Goal: Transaction & Acquisition: Obtain resource

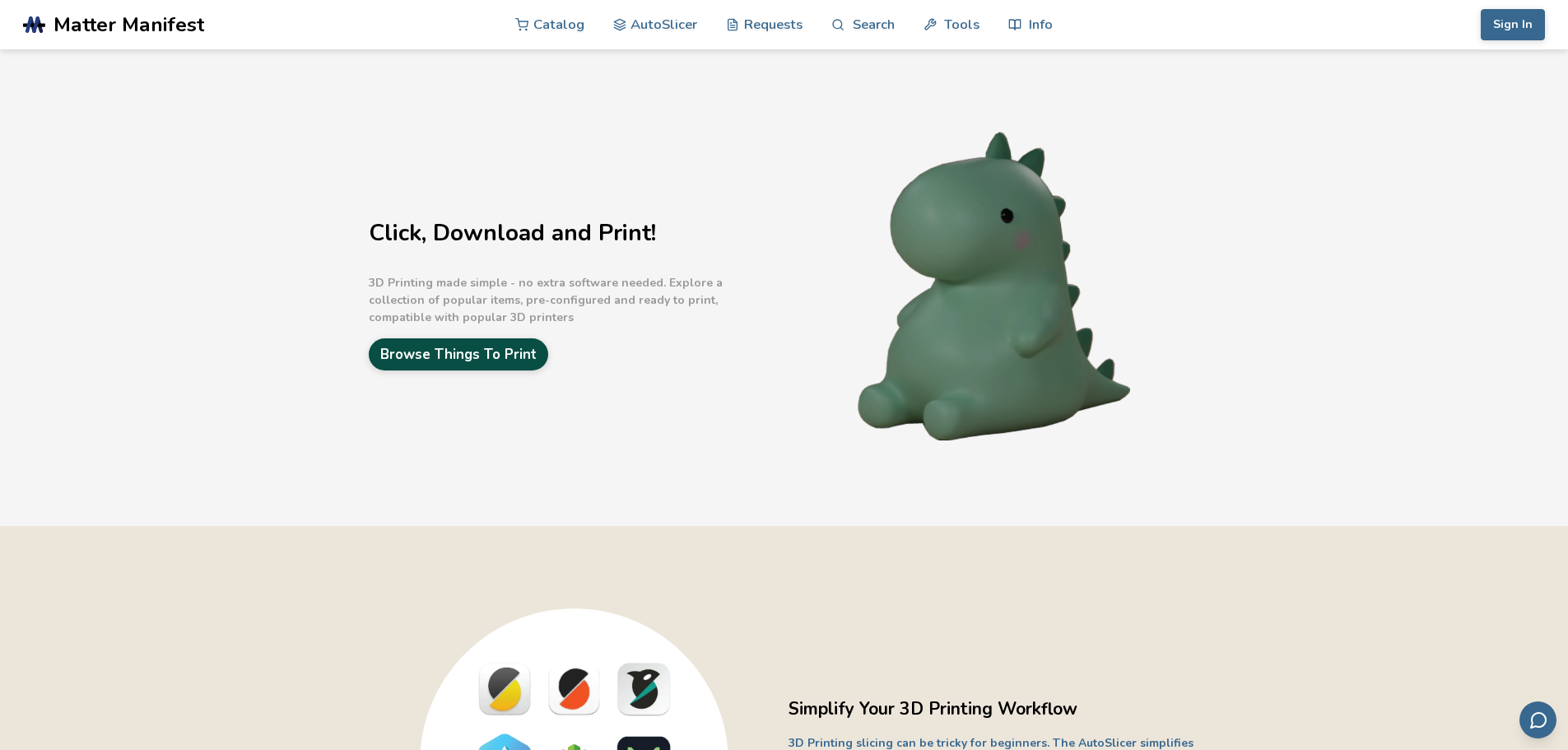
click at [494, 365] on link "Browse Things To Print" at bounding box center [458, 354] width 180 height 32
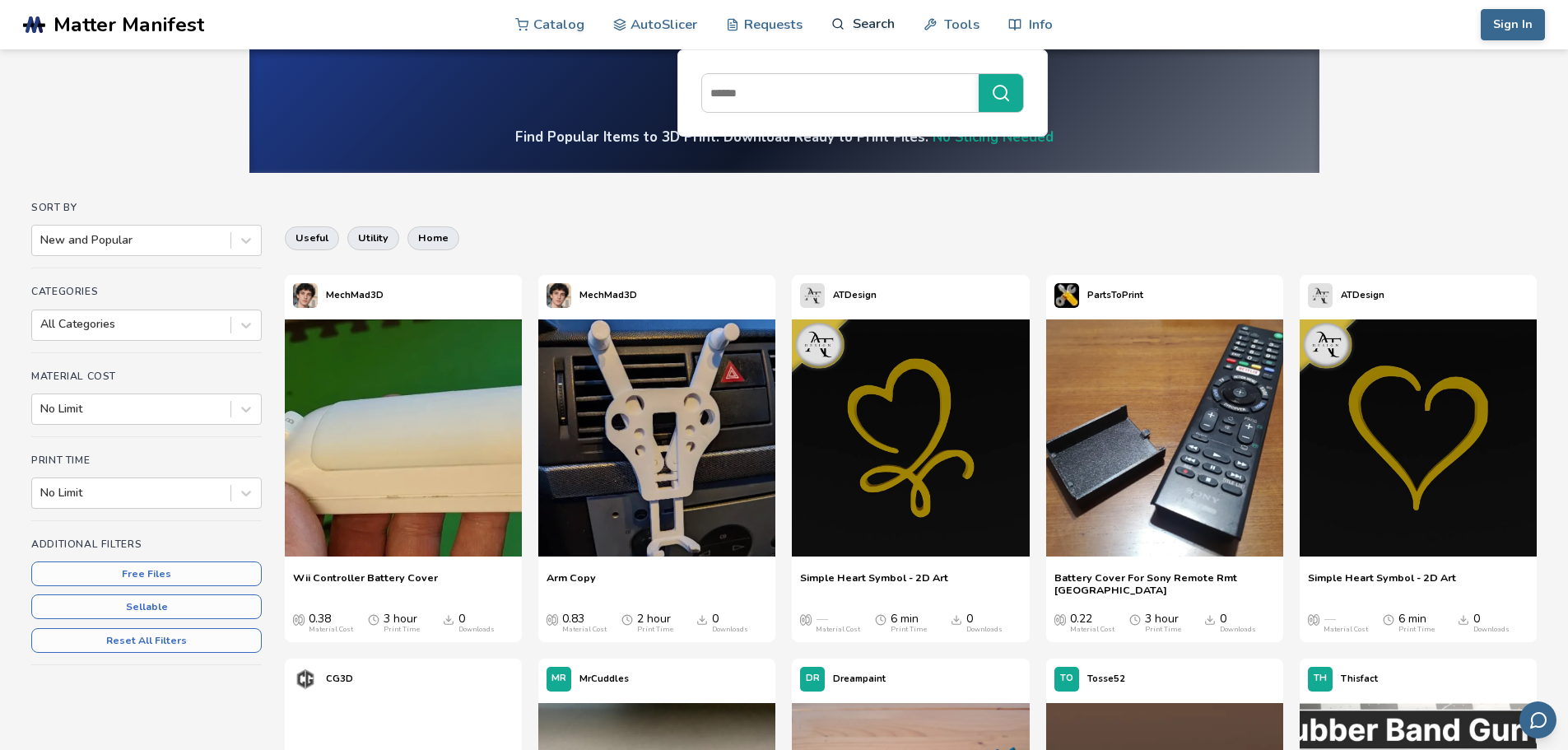
click at [864, 23] on link "Search" at bounding box center [862, 24] width 63 height 49
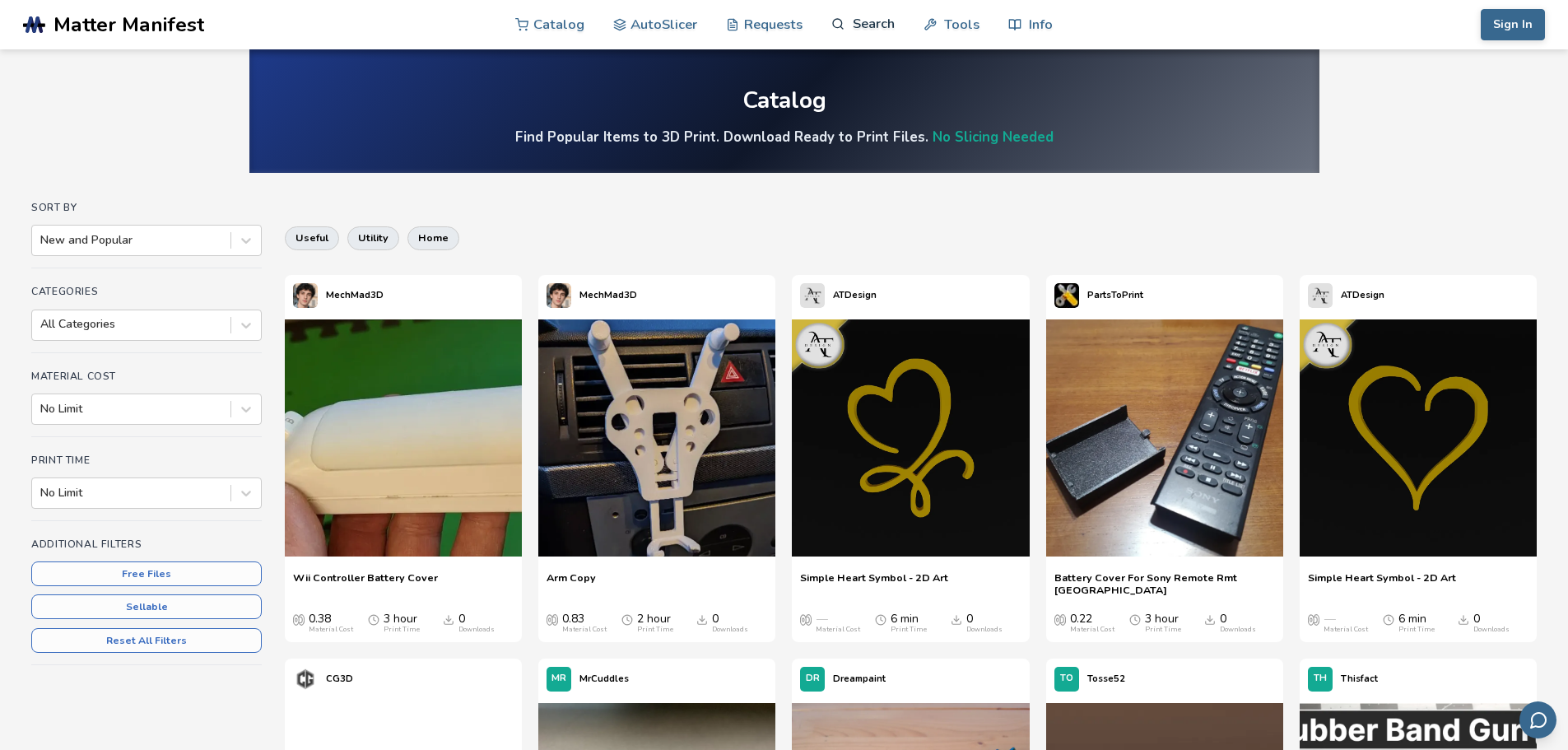
click at [864, 23] on link "Search" at bounding box center [862, 24] width 63 height 49
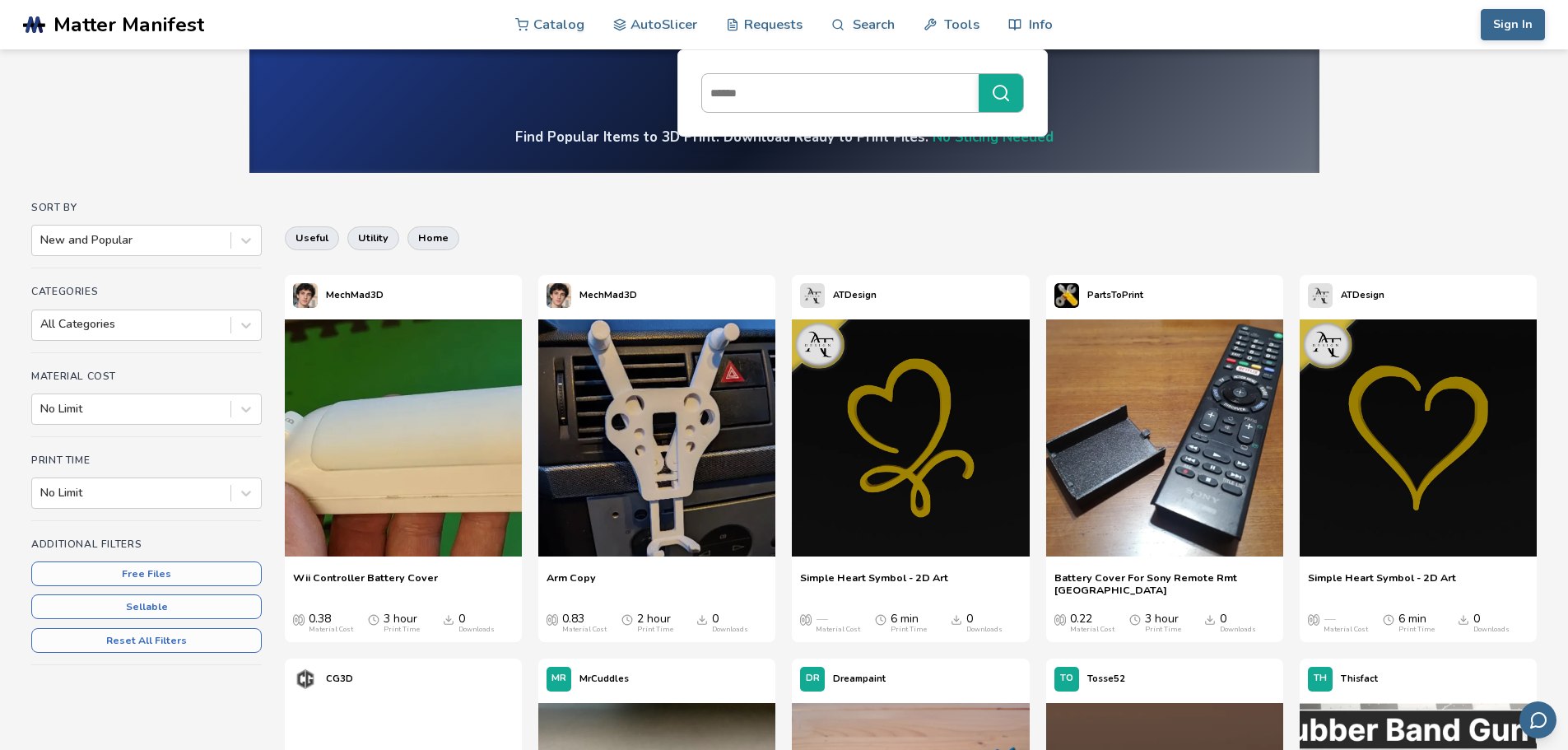
click at [836, 81] on input at bounding box center [836, 93] width 268 height 30
type input "*******"
click at [909, 91] on input at bounding box center [836, 93] width 268 height 30
click at [915, 93] on input at bounding box center [836, 93] width 268 height 30
click at [877, 21] on link "Search" at bounding box center [862, 24] width 63 height 49
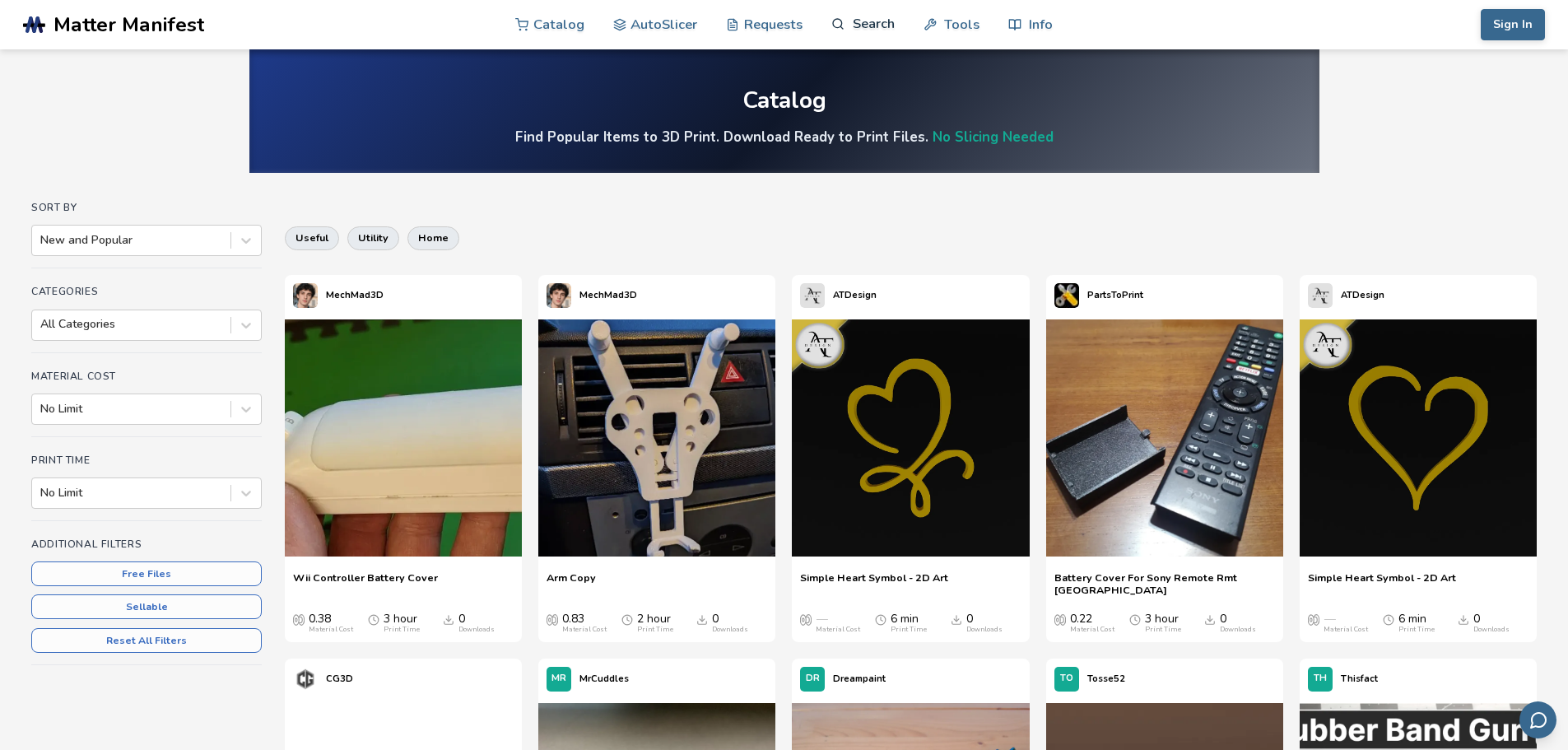
click at [875, 29] on link "Search" at bounding box center [862, 24] width 63 height 49
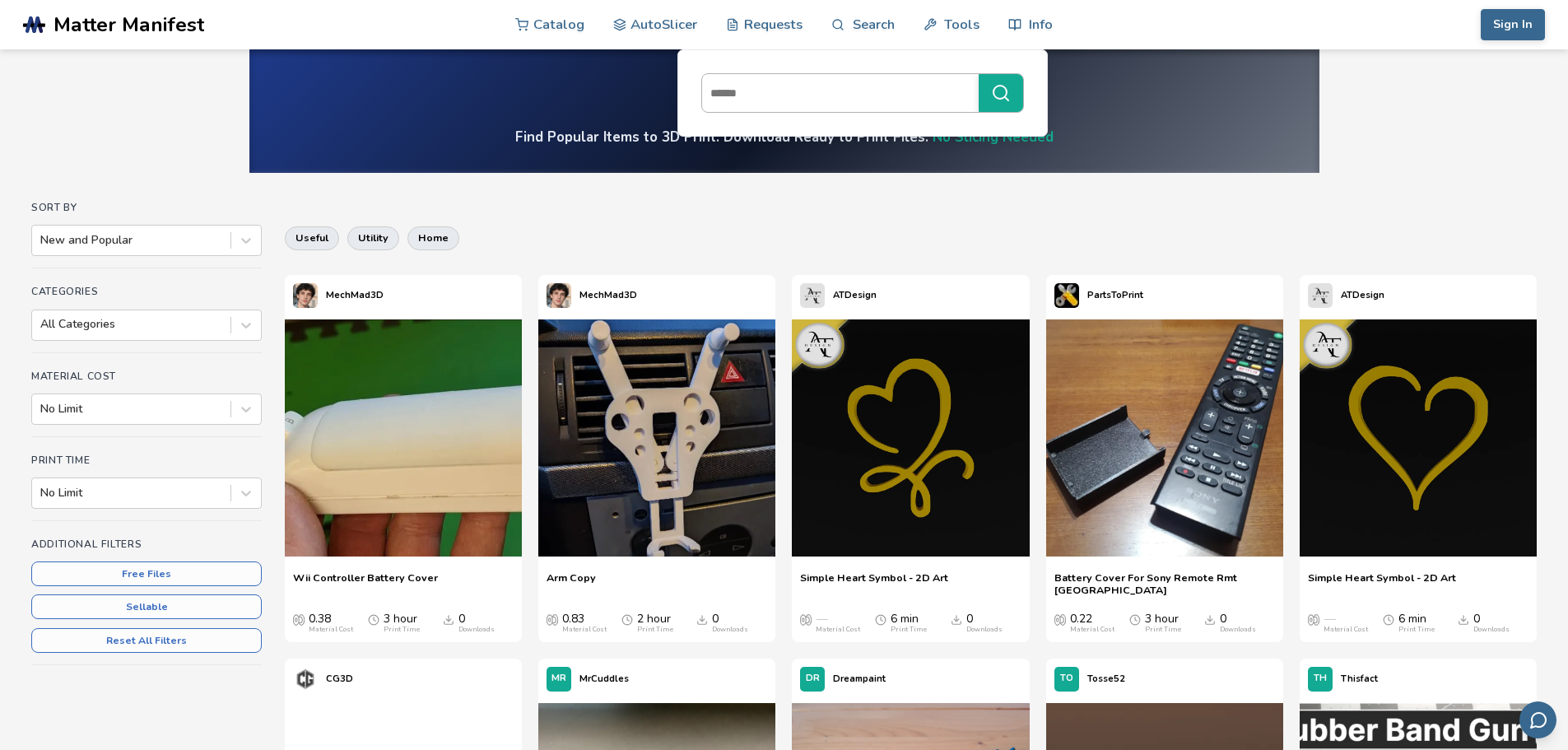
scroll to position [656, 0]
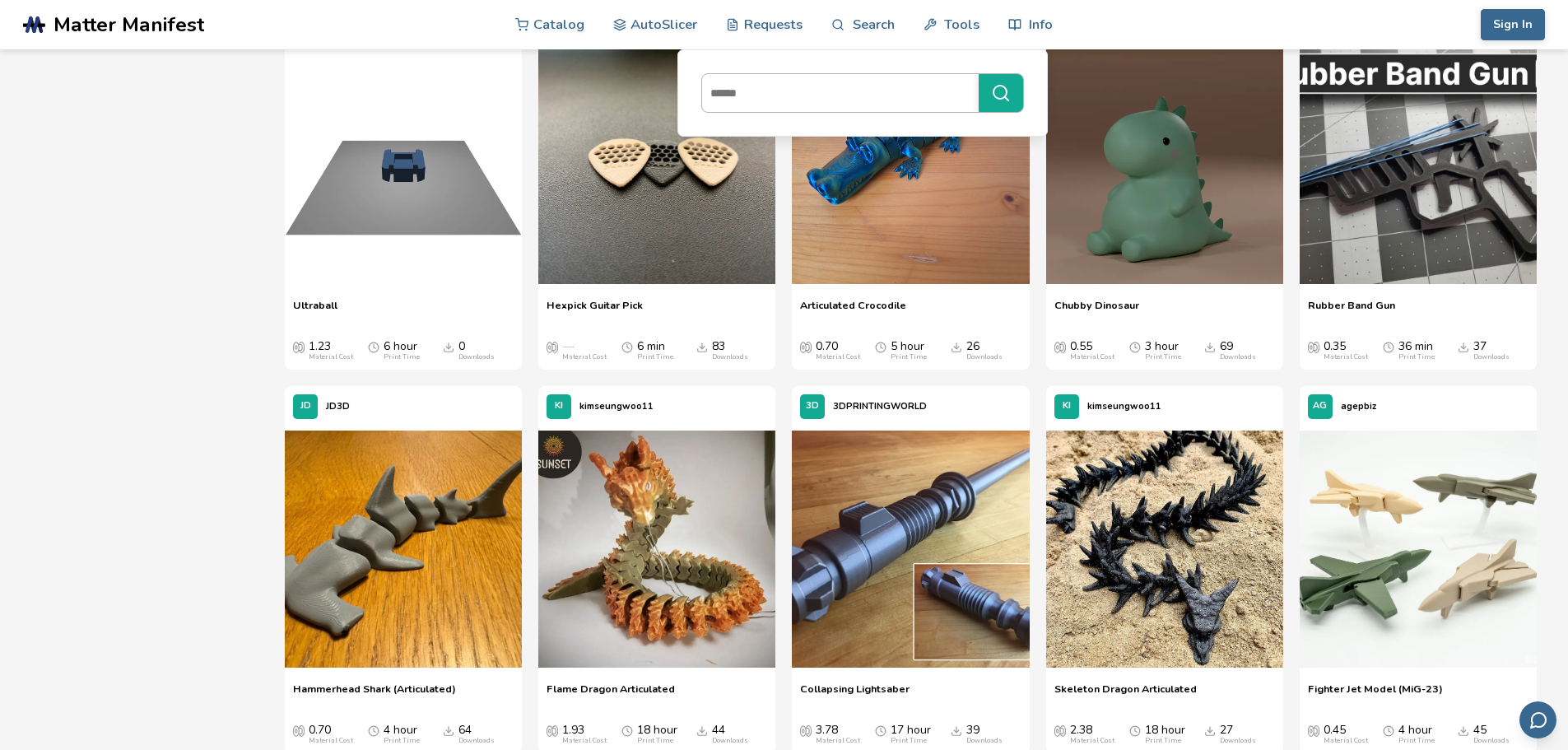
click at [860, 100] on input at bounding box center [836, 93] width 268 height 30
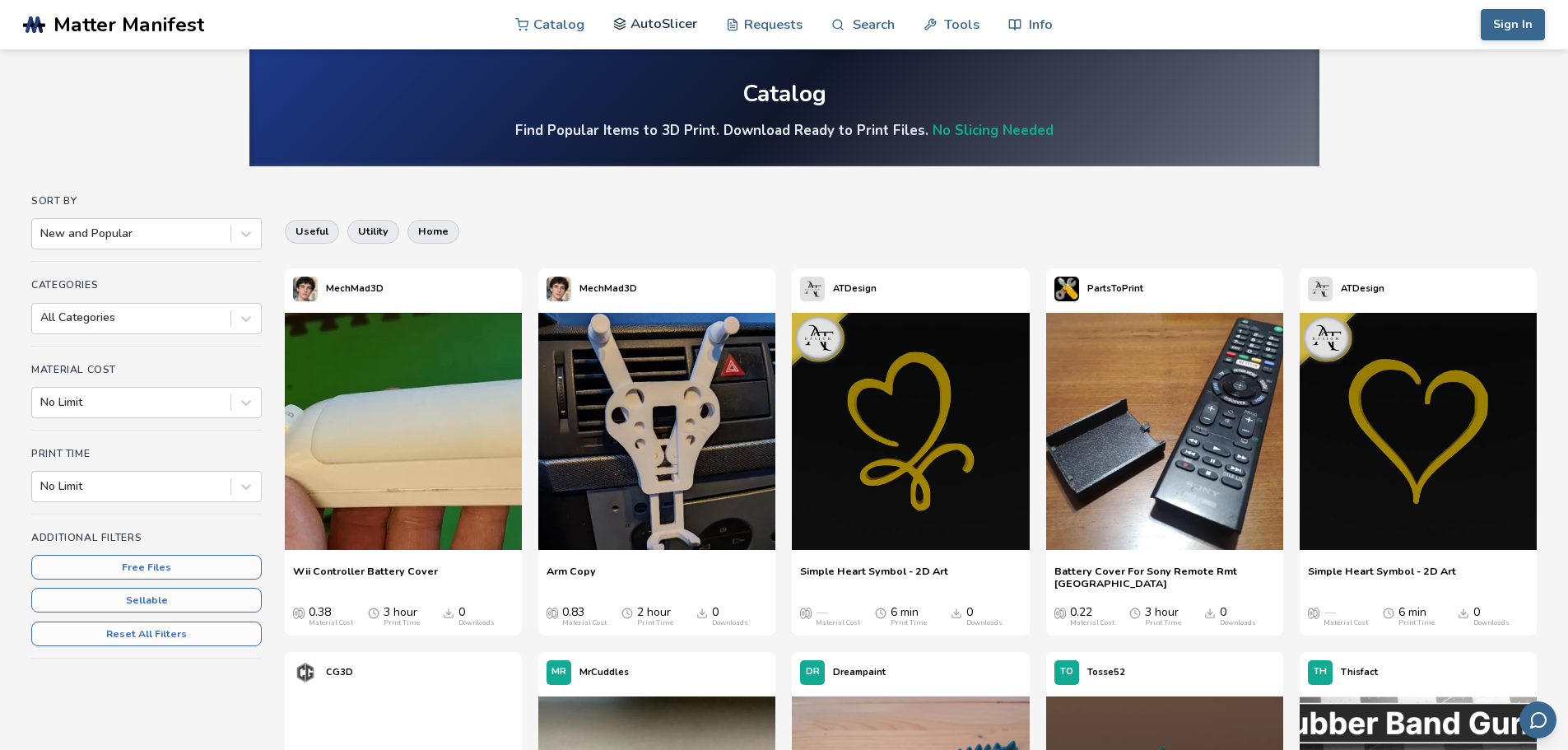
scroll to position [0, 0]
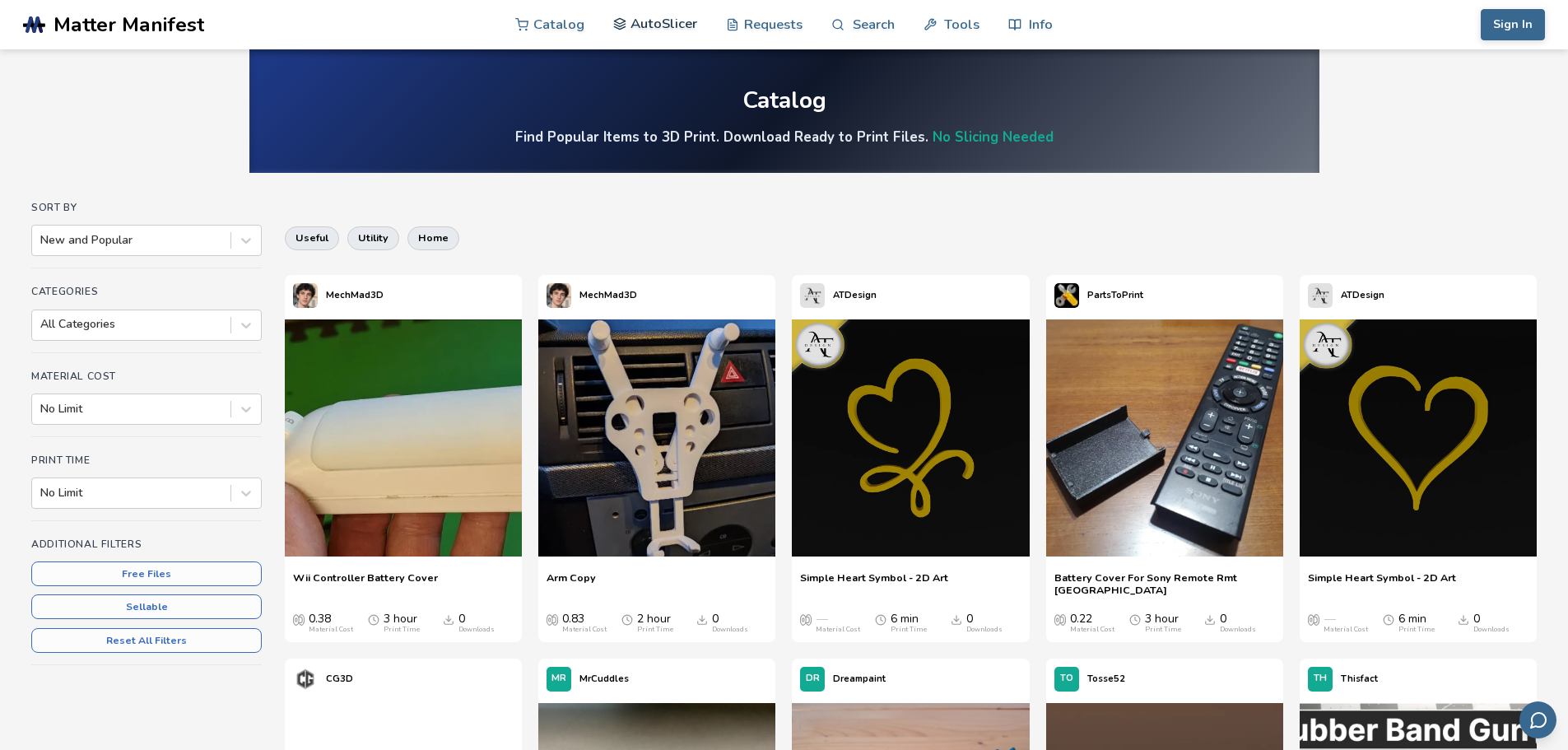
click at [658, 26] on link "AutoSlicer" at bounding box center [656, 24] width 85 height 49
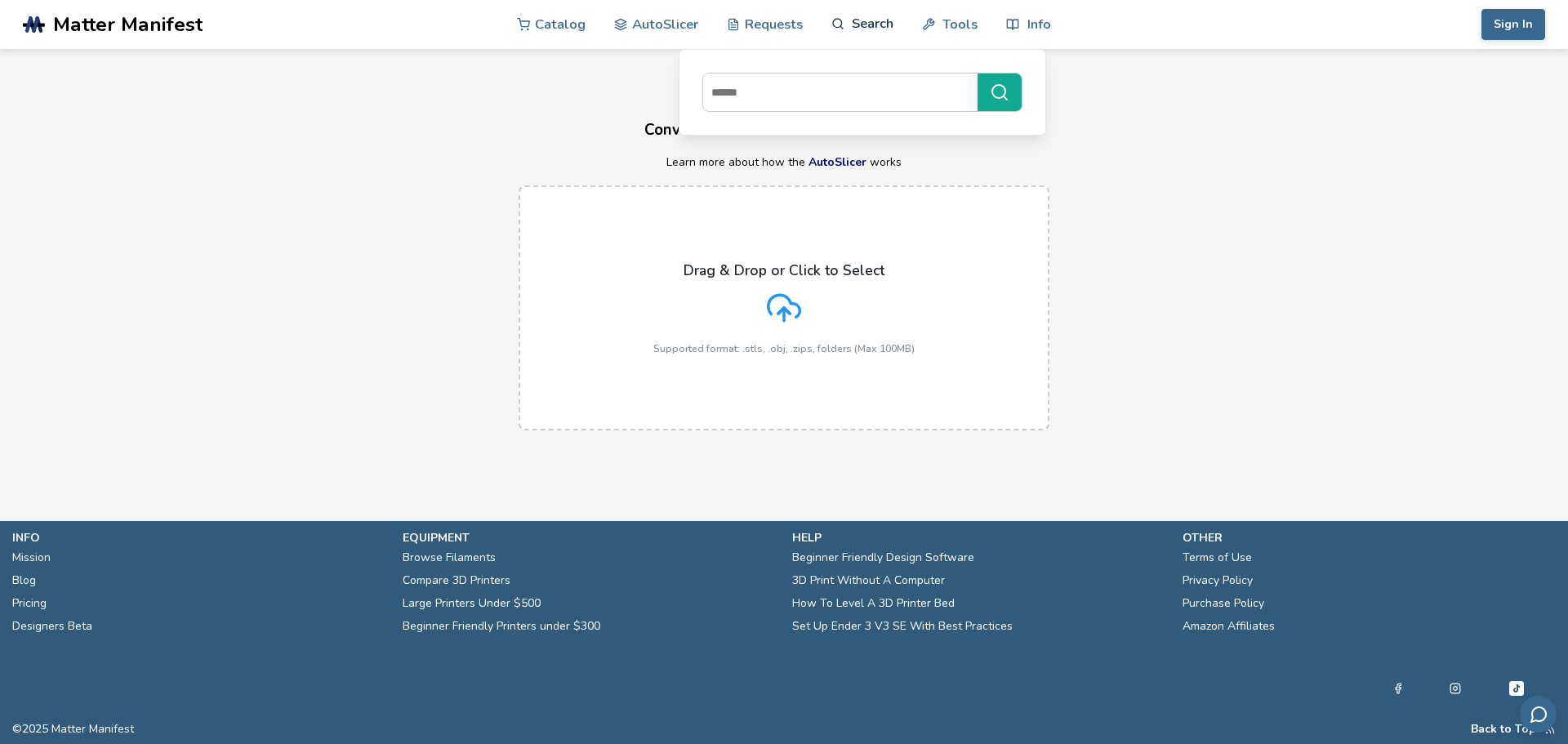
click at [859, 24] on link "Search" at bounding box center [862, 24] width 62 height 49
click at [777, 25] on link "Requests" at bounding box center [764, 24] width 76 height 49
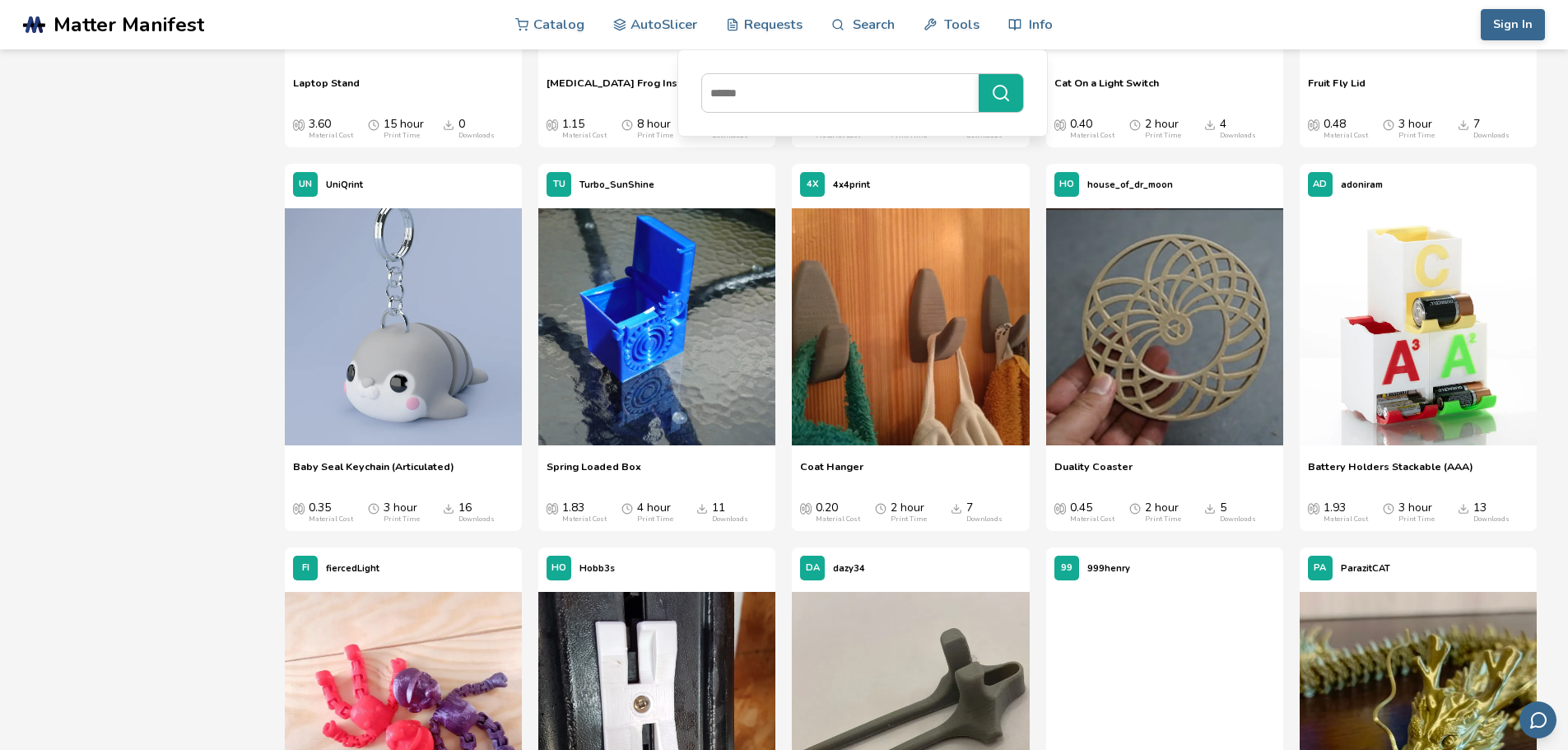
scroll to position [14383, 0]
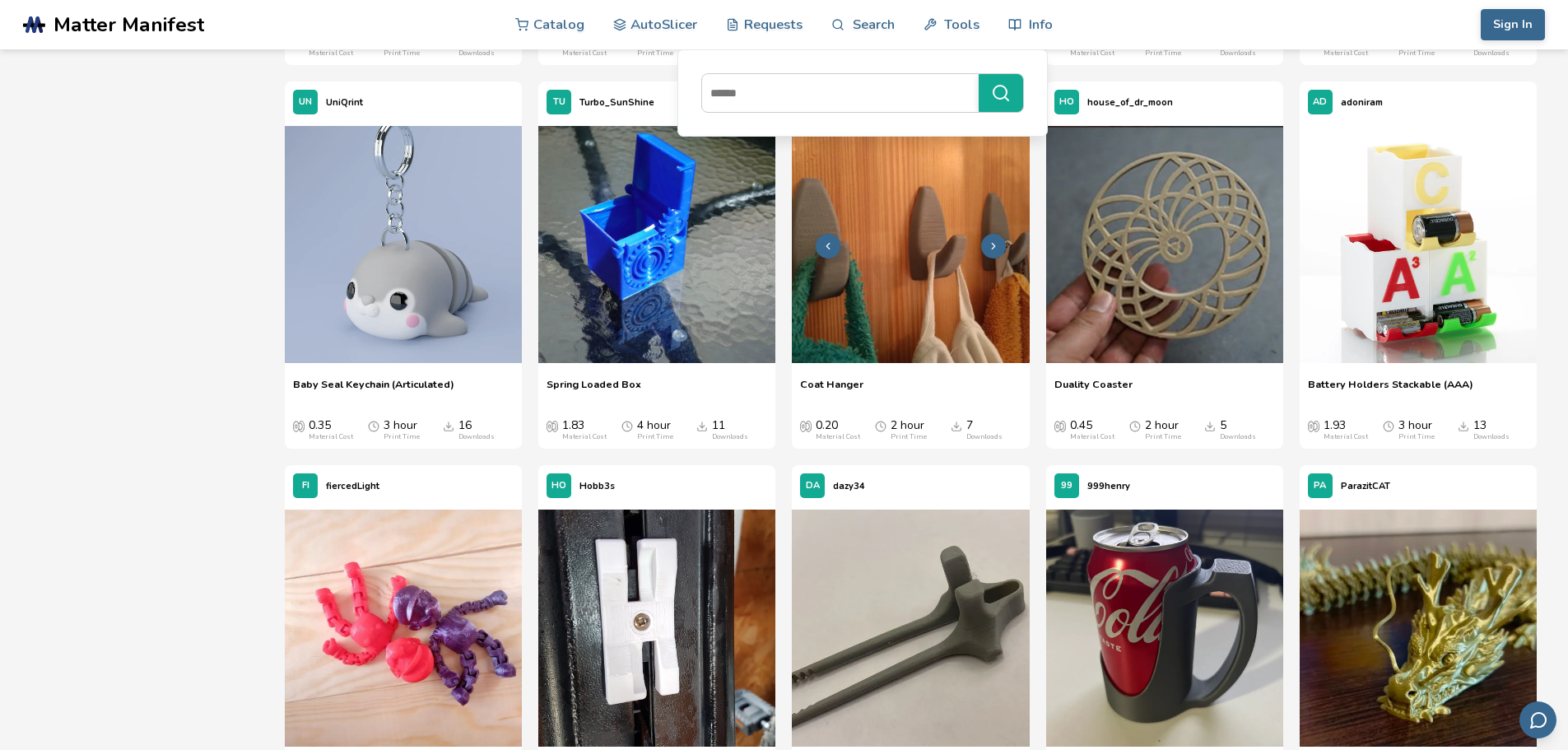
click at [880, 268] on img at bounding box center [910, 244] width 237 height 237
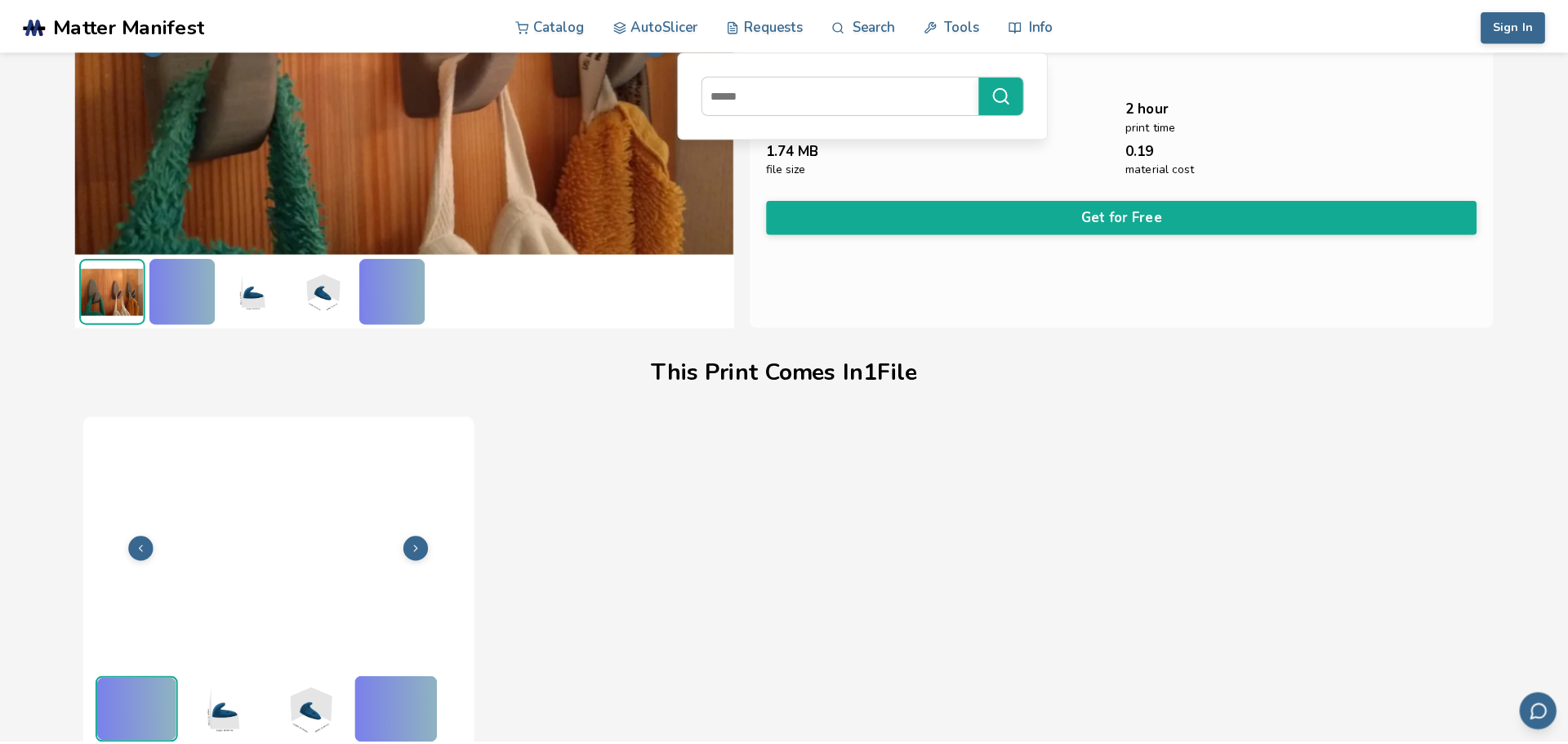
scroll to position [230, 0]
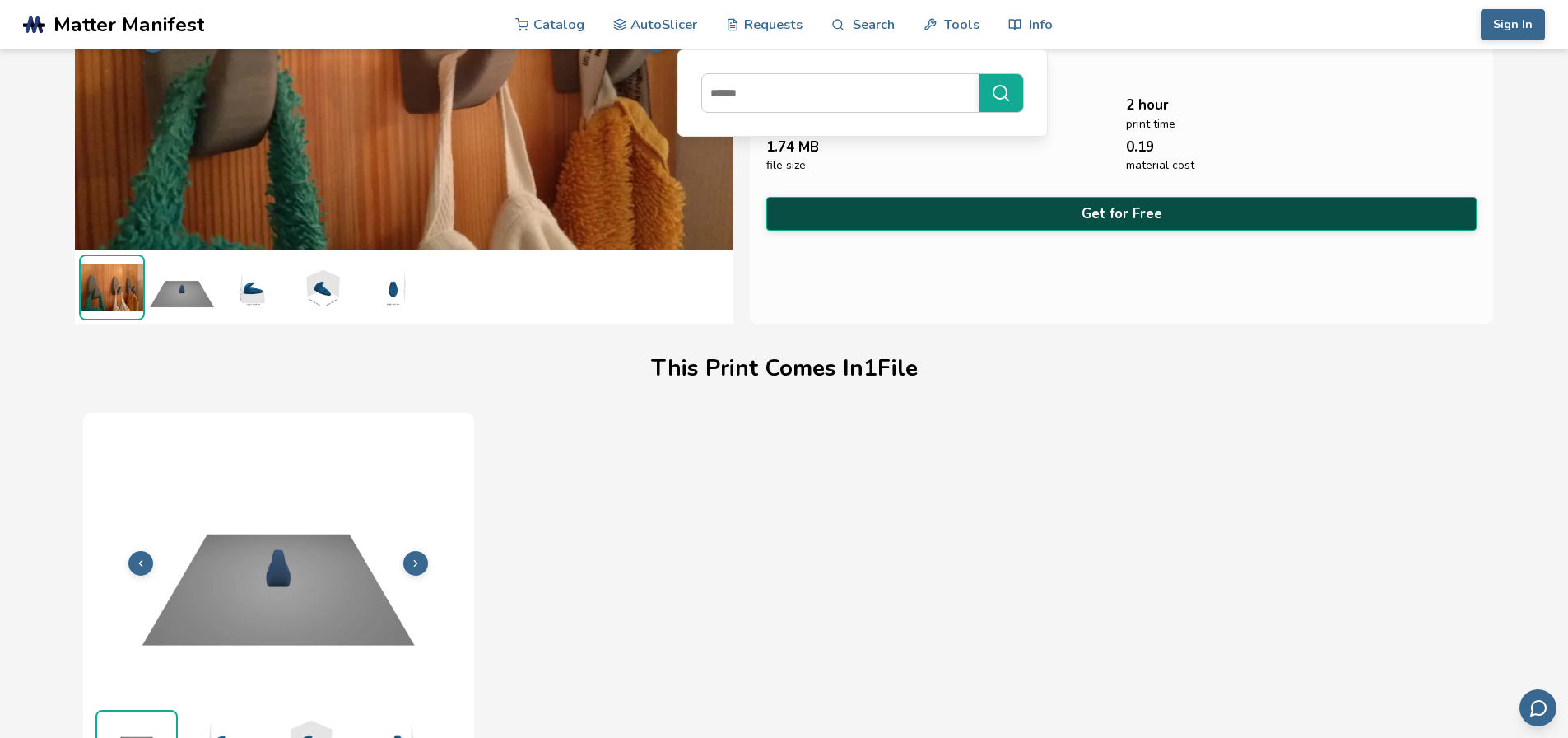
click at [1065, 212] on button "Get for Free" at bounding box center [1121, 213] width 711 height 34
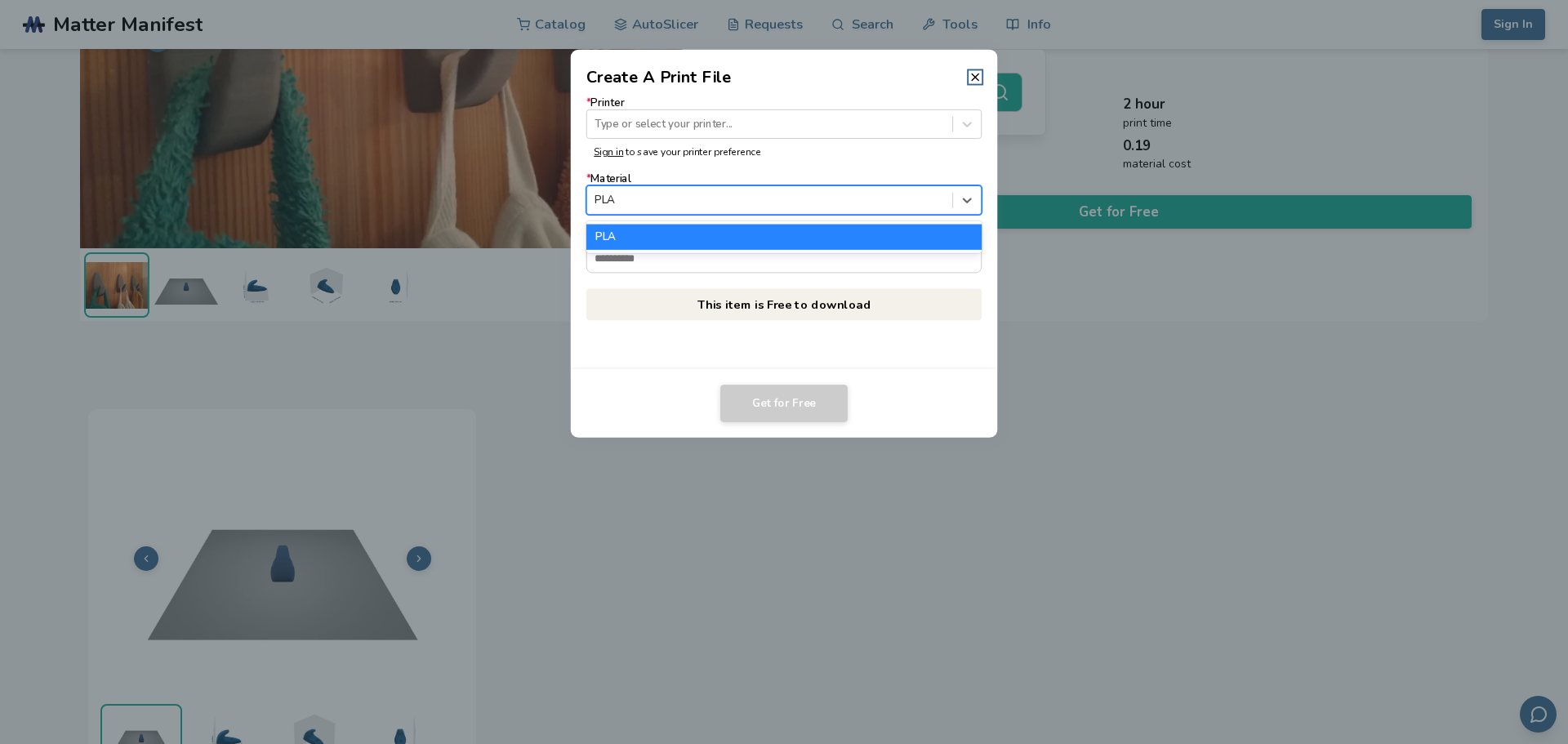
click at [857, 214] on div "PLA" at bounding box center [784, 200] width 396 height 30
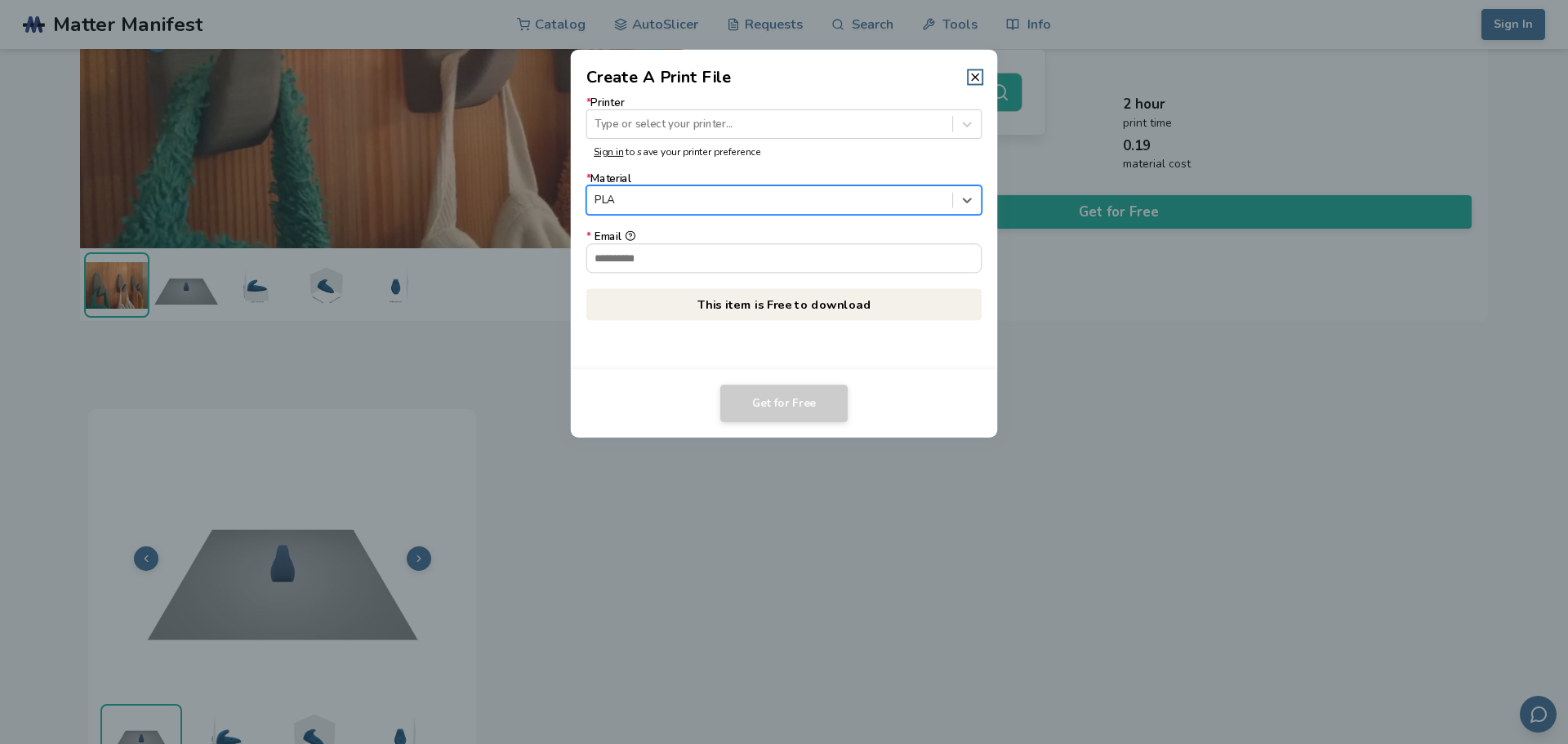
click at [857, 212] on div "PLA" at bounding box center [784, 200] width 396 height 30
click at [968, 136] on div at bounding box center [967, 124] width 28 height 28
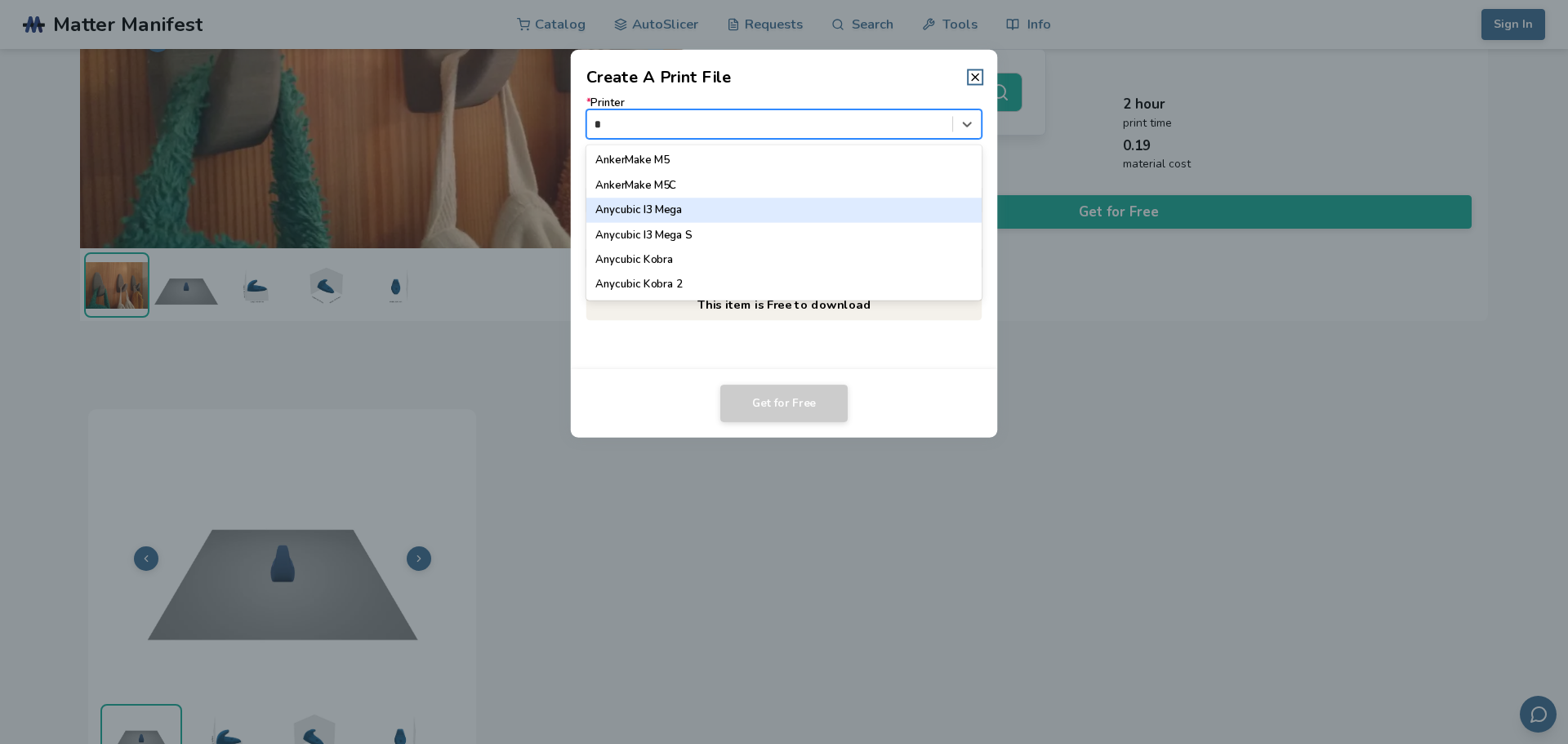
type input "**"
click at [738, 206] on div "Ender 3" at bounding box center [784, 210] width 396 height 24
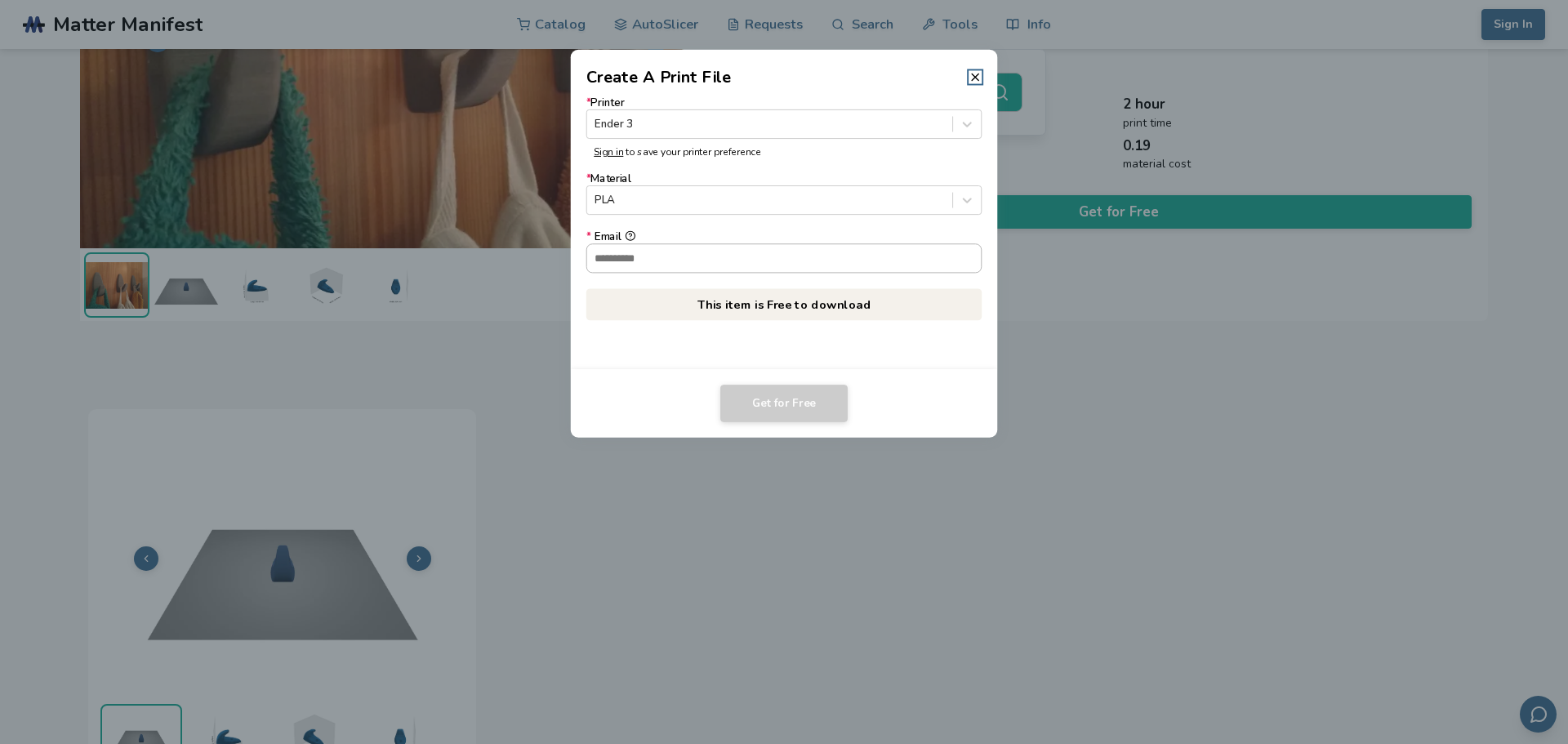
click at [779, 266] on input "* Email" at bounding box center [784, 258] width 394 height 28
type input "**********"
click at [791, 404] on button "Get for Free" at bounding box center [784, 403] width 128 height 38
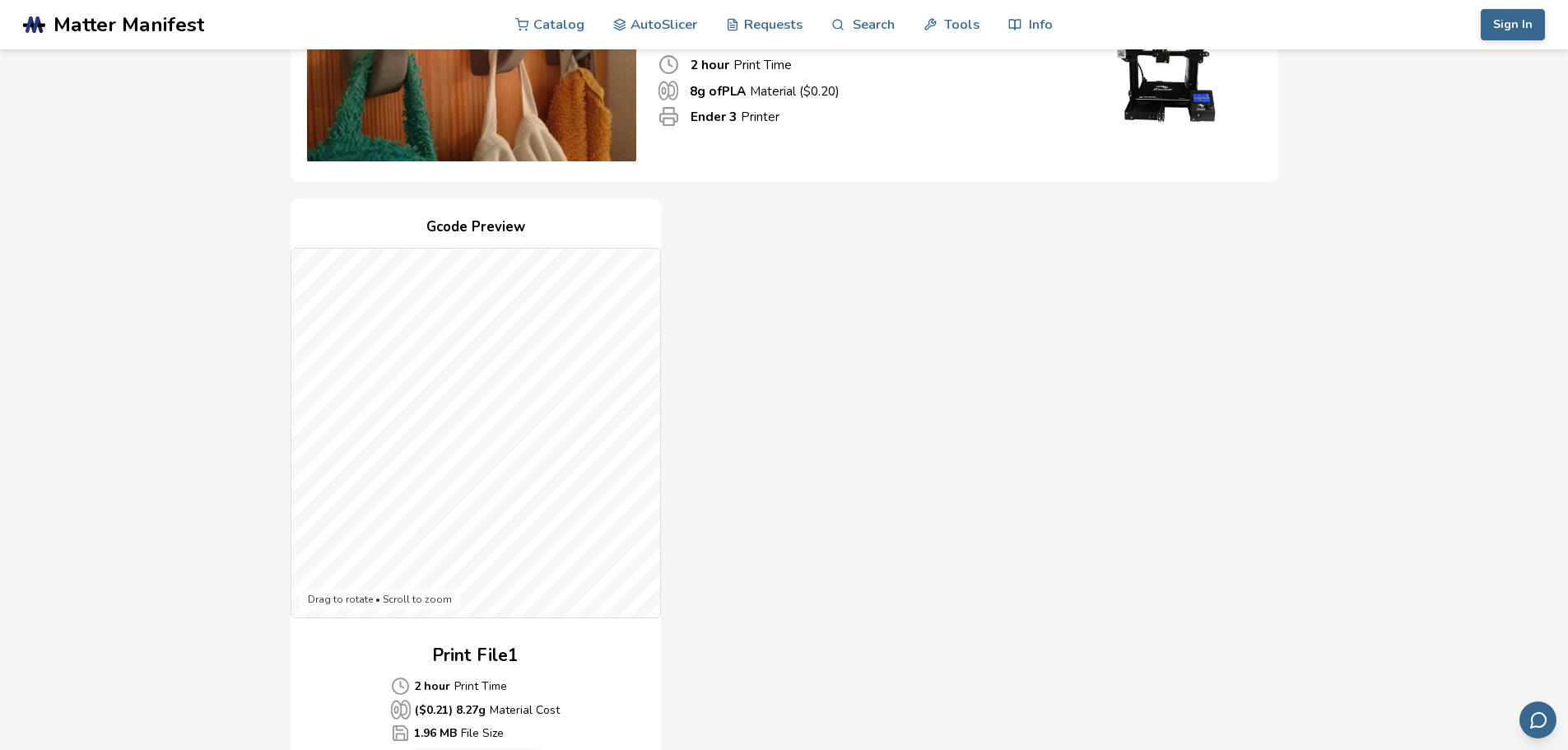
scroll to position [330, 0]
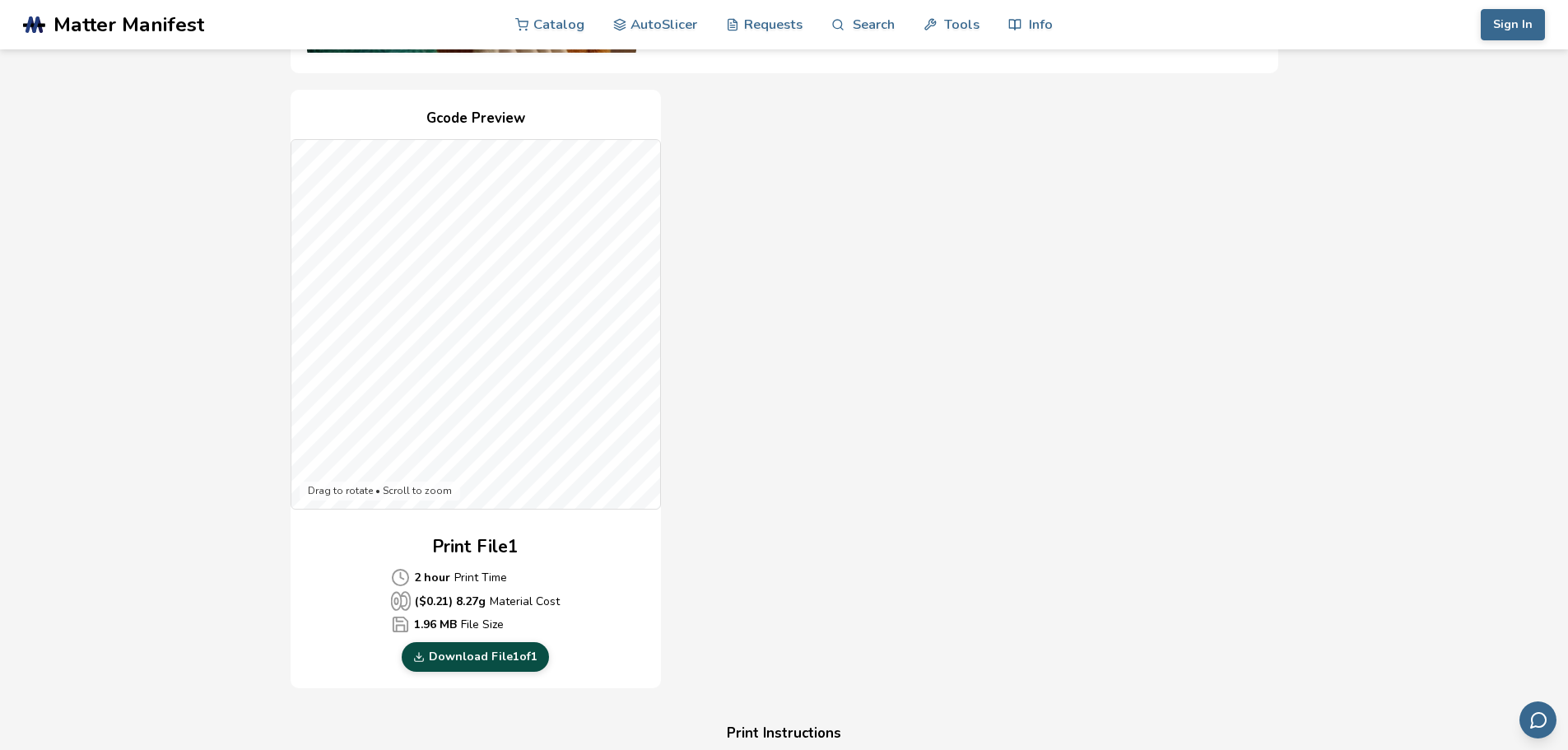
click at [479, 660] on link "Download File 1 of 1" at bounding box center [475, 657] width 147 height 30
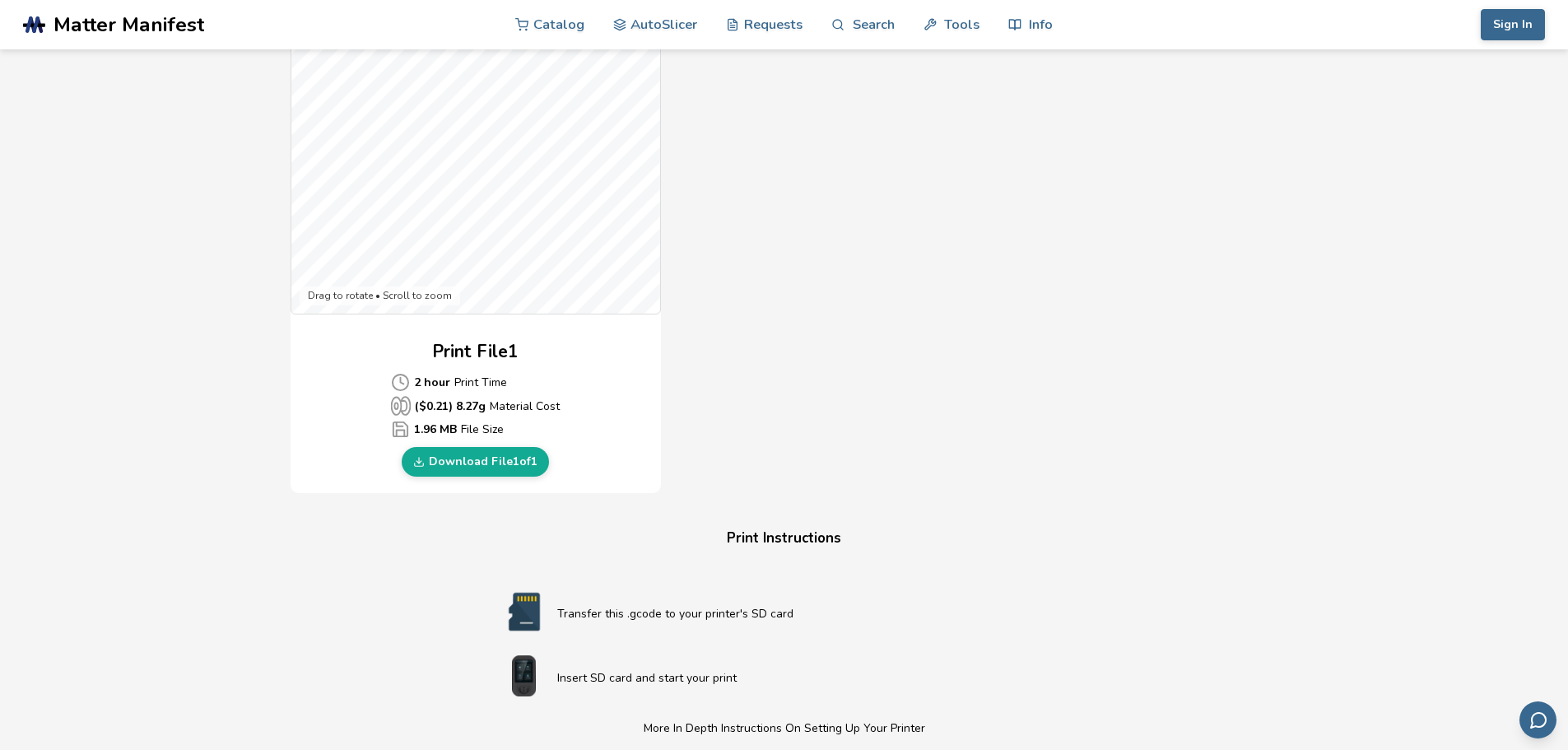
scroll to position [82, 0]
